Goal: Information Seeking & Learning: Learn about a topic

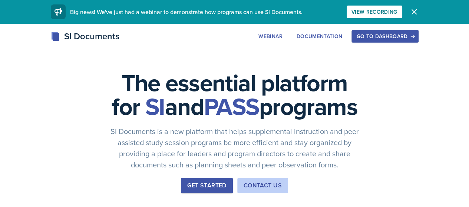
click at [414, 34] on div "Go to Dashboard" at bounding box center [385, 36] width 57 height 6
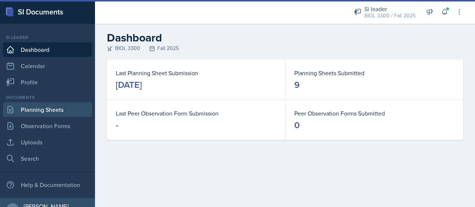
click at [19, 115] on link "Planning Sheets" at bounding box center [47, 109] width 89 height 15
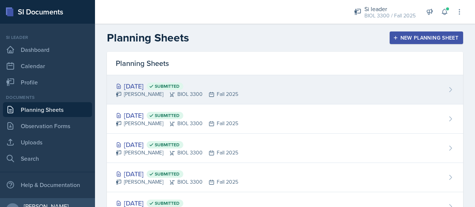
click at [231, 85] on div "[DATE] Submitted [PERSON_NAME] BIOL 3300 Fall 2025" at bounding box center [285, 89] width 356 height 29
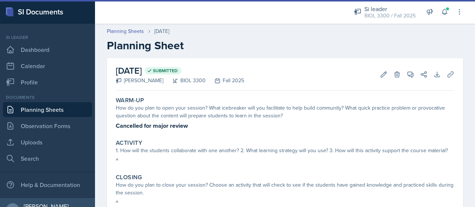
click at [14, 115] on link "Planning Sheets" at bounding box center [47, 109] width 89 height 15
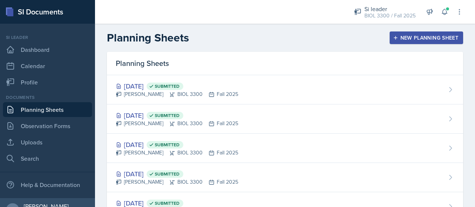
click at [127, 91] on div "[PERSON_NAME] BIOL 3300 Fall 2025" at bounding box center [177, 95] width 122 height 8
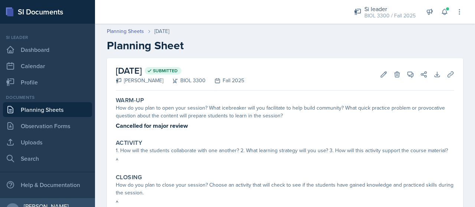
click at [29, 115] on link "Planning Sheets" at bounding box center [47, 109] width 89 height 15
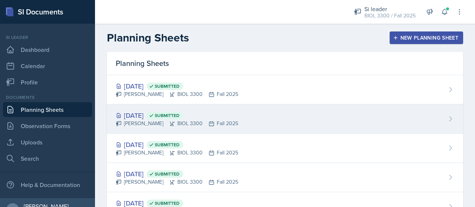
click at [123, 125] on div "[PERSON_NAME] BIOL 3300 Fall 2025" at bounding box center [177, 124] width 122 height 8
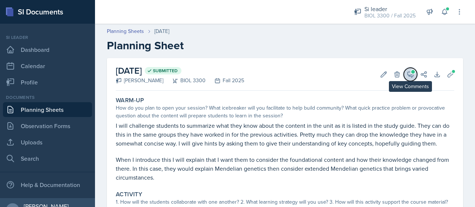
click at [408, 72] on icon at bounding box center [411, 75] width 6 height 6
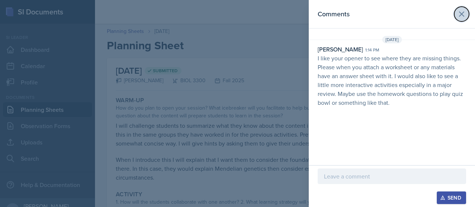
click at [462, 17] on icon at bounding box center [461, 14] width 9 height 9
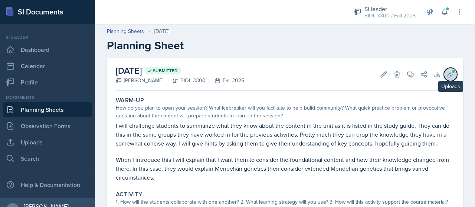
click at [448, 75] on icon at bounding box center [451, 75] width 6 height 6
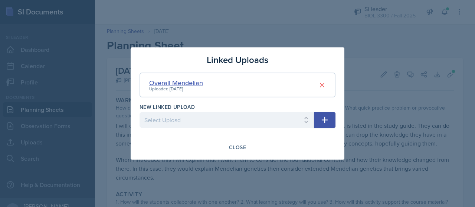
click at [180, 84] on div "Overall Mendelian" at bounding box center [176, 83] width 54 height 10
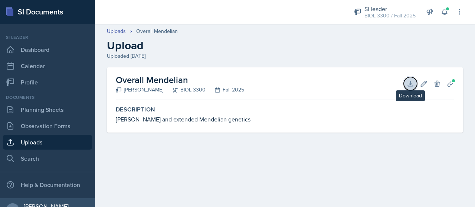
click at [408, 82] on icon at bounding box center [410, 83] width 7 height 7
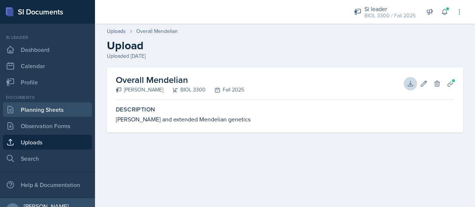
click at [56, 105] on link "Planning Sheets" at bounding box center [47, 109] width 89 height 15
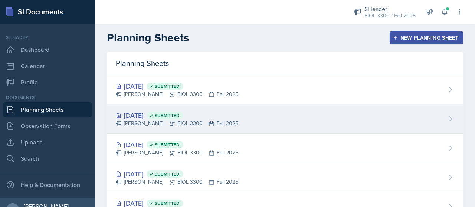
click at [183, 118] on span "Submitted" at bounding box center [165, 115] width 37 height 7
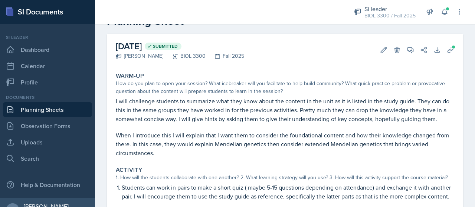
scroll to position [23, 0]
